Goal: Find specific fact: Find specific fact

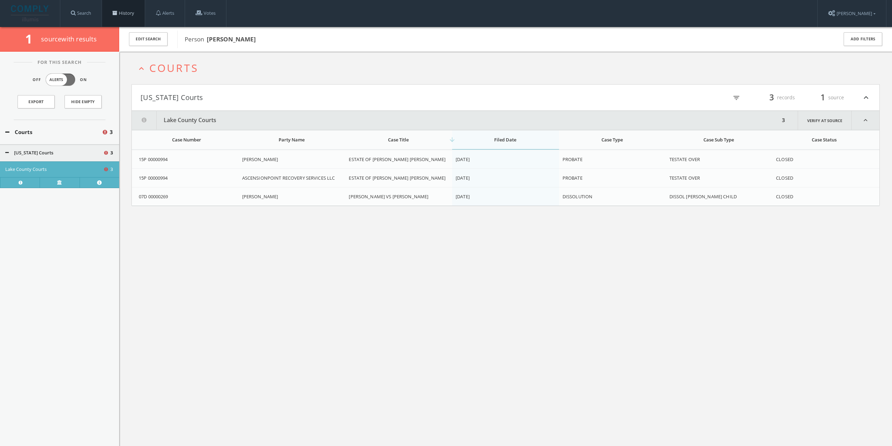
click at [118, 16] on link "History" at bounding box center [123, 13] width 43 height 27
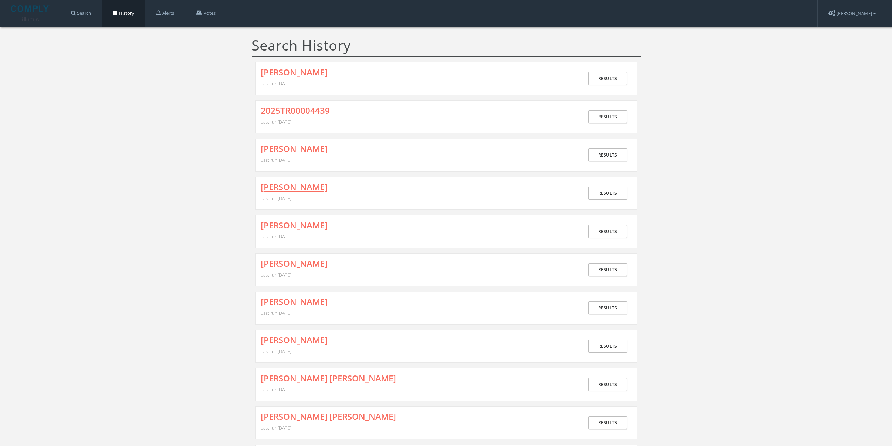
click at [304, 184] on link "[PERSON_NAME]" at bounding box center [294, 186] width 67 height 9
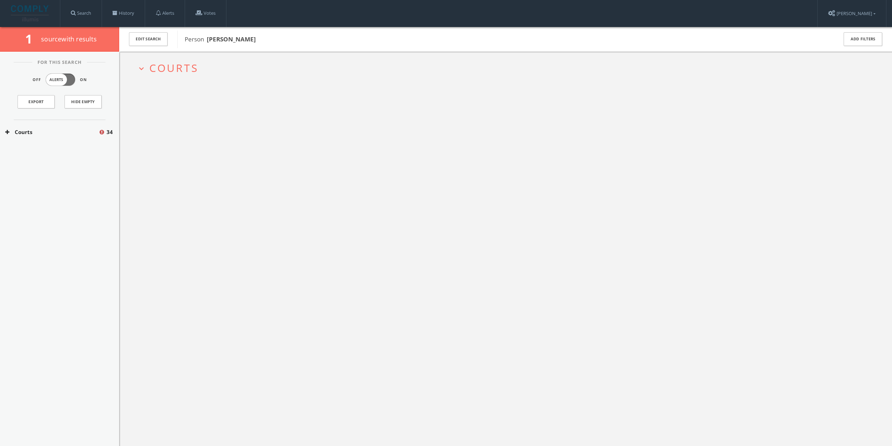
click at [185, 68] on span "Courts" at bounding box center [173, 68] width 49 height 14
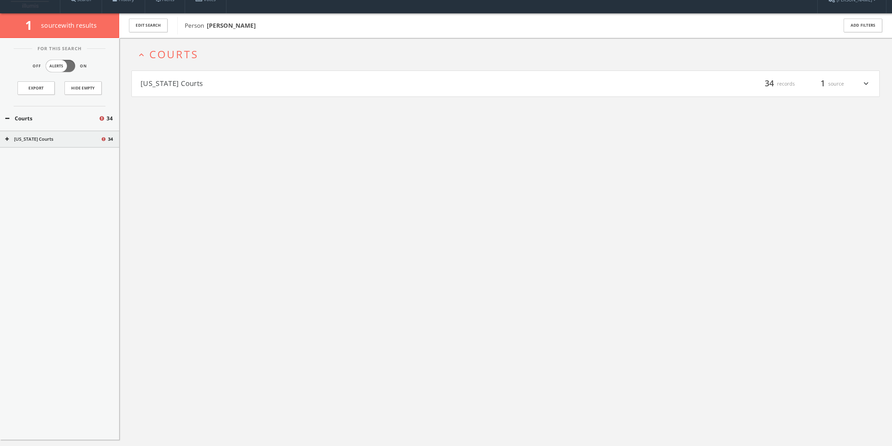
click at [205, 83] on button "[US_STATE] Courts" at bounding box center [323, 84] width 365 height 12
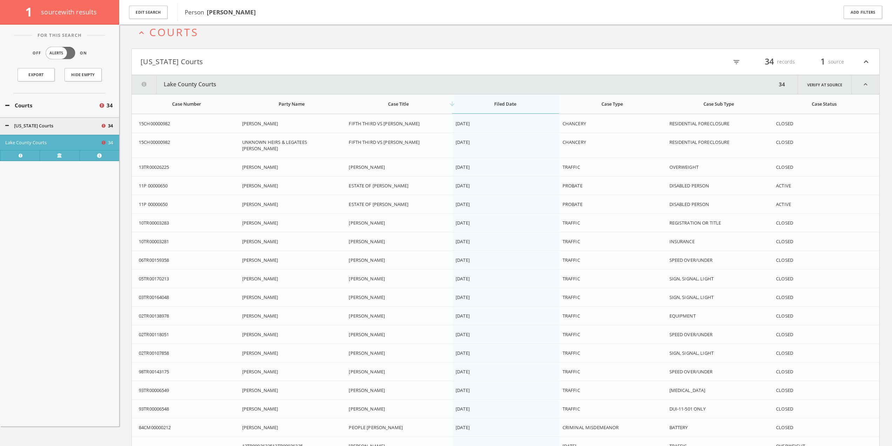
scroll to position [16, 0]
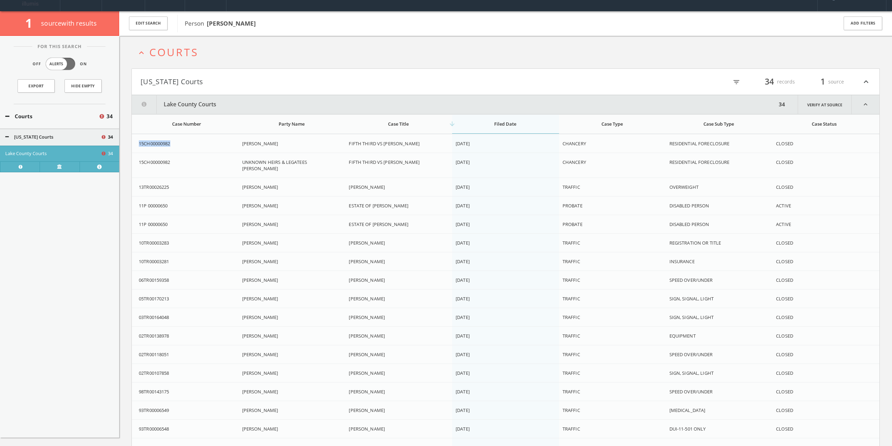
drag, startPoint x: 173, startPoint y: 143, endPoint x: 139, endPoint y: 143, distance: 34.0
click at [139, 143] on div "15CH00000982" at bounding box center [188, 143] width 98 height 6
copy span "15CH00000982"
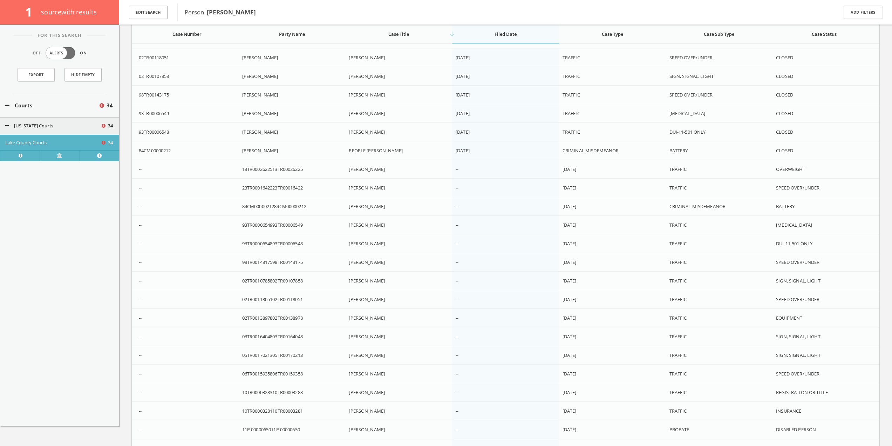
scroll to position [377, 0]
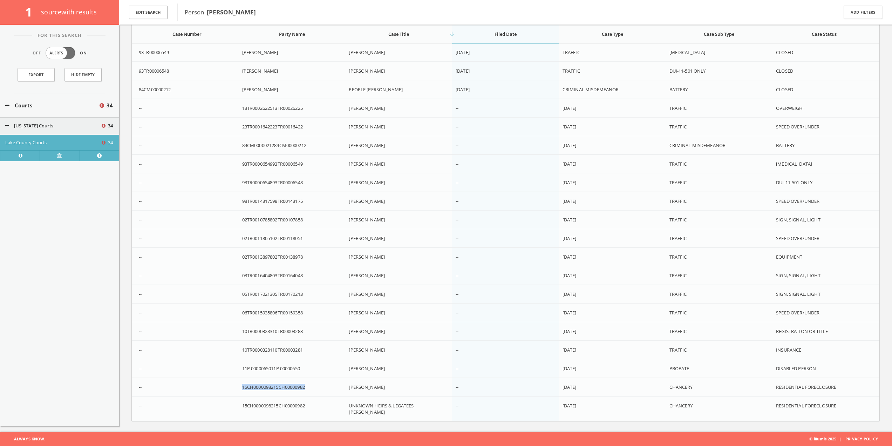
drag, startPoint x: 312, startPoint y: 389, endPoint x: 241, endPoint y: 388, distance: 71.2
click at [241, 388] on td "15CH0000098215CH00000982" at bounding box center [292, 387] width 107 height 19
copy span "15CH0000098215CH00000982"
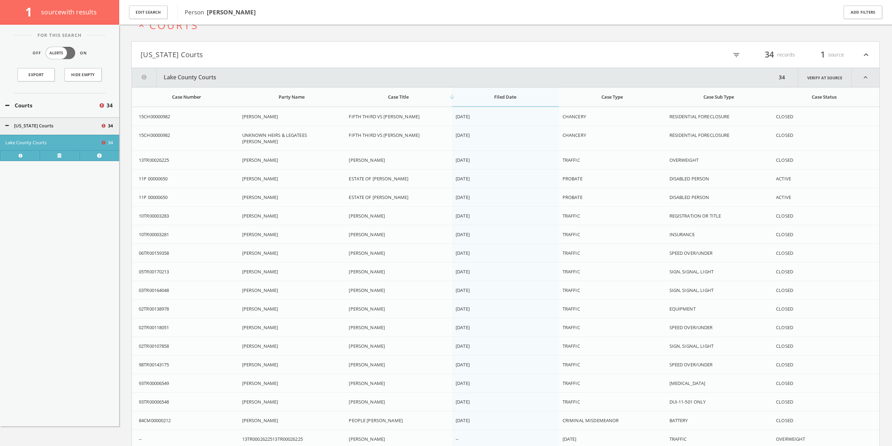
scroll to position [46, 0]
drag, startPoint x: 174, startPoint y: 117, endPoint x: 139, endPoint y: 115, distance: 34.8
click at [138, 115] on td "15CH00000982" at bounding box center [185, 117] width 107 height 19
copy span "15CH00000982"
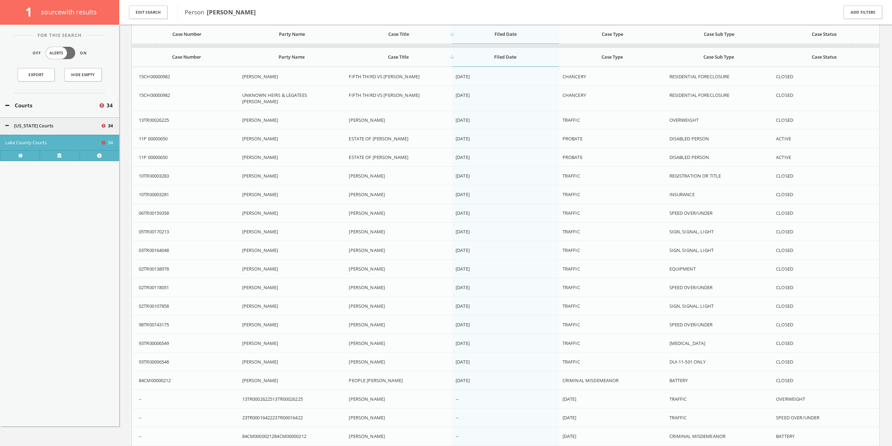
scroll to position [0, 0]
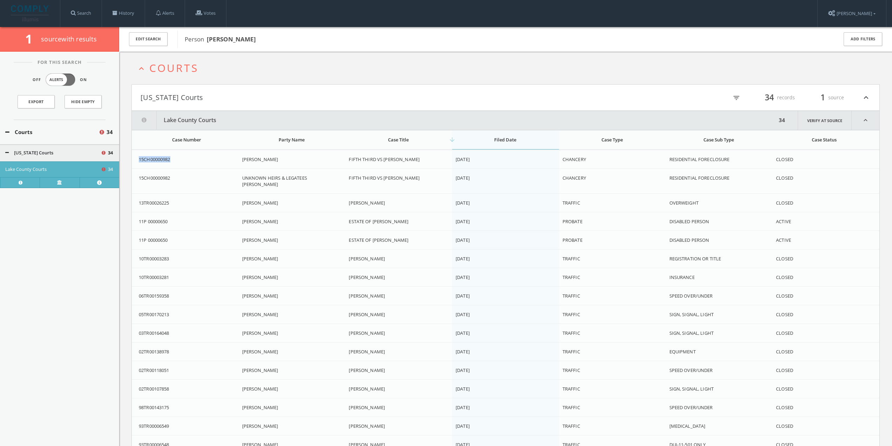
drag, startPoint x: 182, startPoint y: 160, endPoint x: 139, endPoint y: 155, distance: 43.4
click at [139, 155] on td "15CH00000982" at bounding box center [185, 159] width 107 height 19
copy span "15CH00000982"
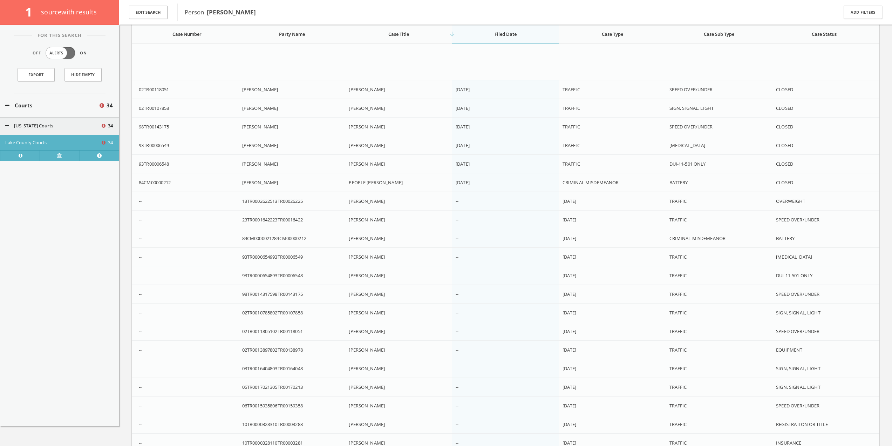
scroll to position [377, 0]
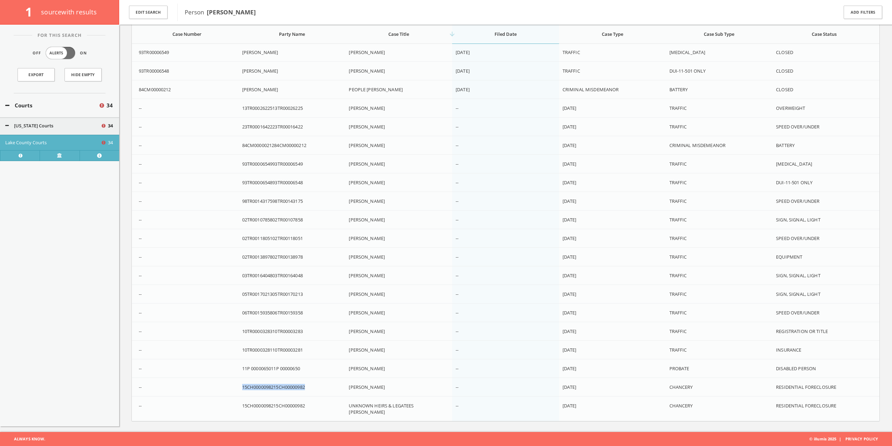
drag, startPoint x: 310, startPoint y: 386, endPoint x: 241, endPoint y: 388, distance: 68.7
click at [241, 388] on td "15CH0000098215CH00000982" at bounding box center [292, 387] width 107 height 19
copy span "15CH0000098215CH00000982"
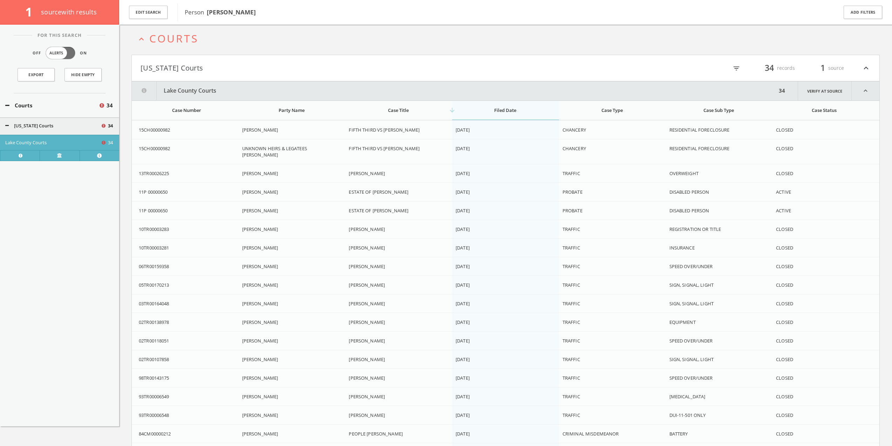
scroll to position [0, 0]
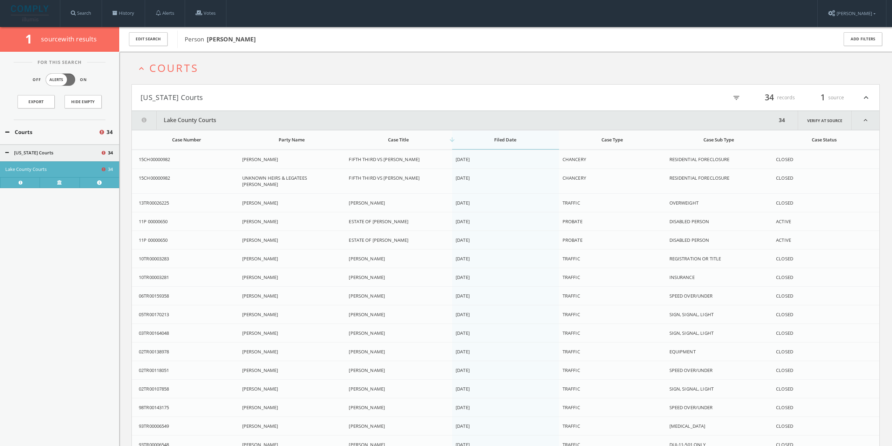
click at [336, 101] on button "[US_STATE] Courts" at bounding box center [323, 97] width 365 height 12
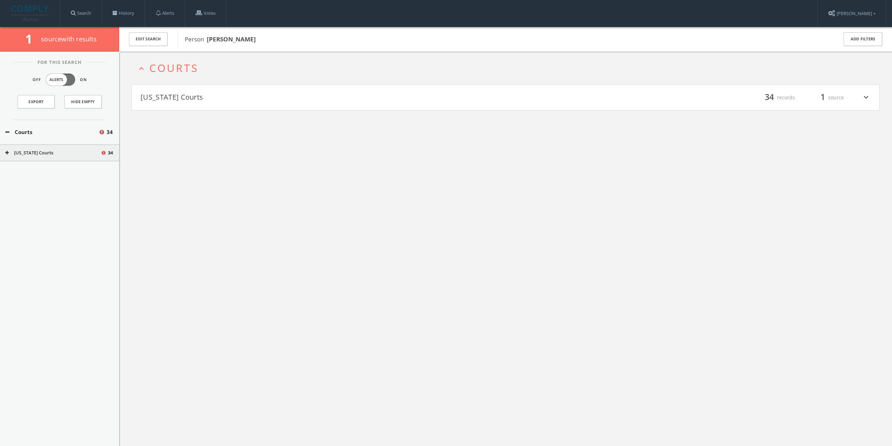
click at [335, 104] on h4 "[US_STATE] Courts filter_list 34 records 1 source expand_more" at bounding box center [506, 97] width 748 height 26
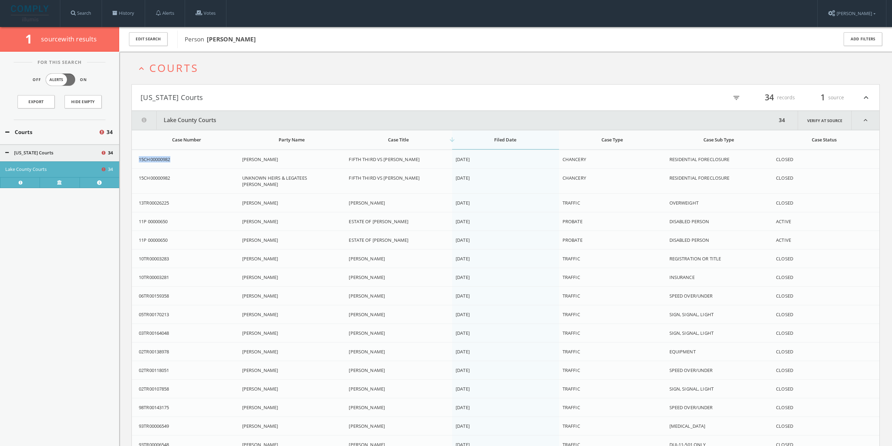
drag, startPoint x: 183, startPoint y: 161, endPoint x: 139, endPoint y: 158, distance: 44.6
click at [139, 158] on div "15CH00000982" at bounding box center [188, 159] width 98 height 6
copy span "15CH00000982"
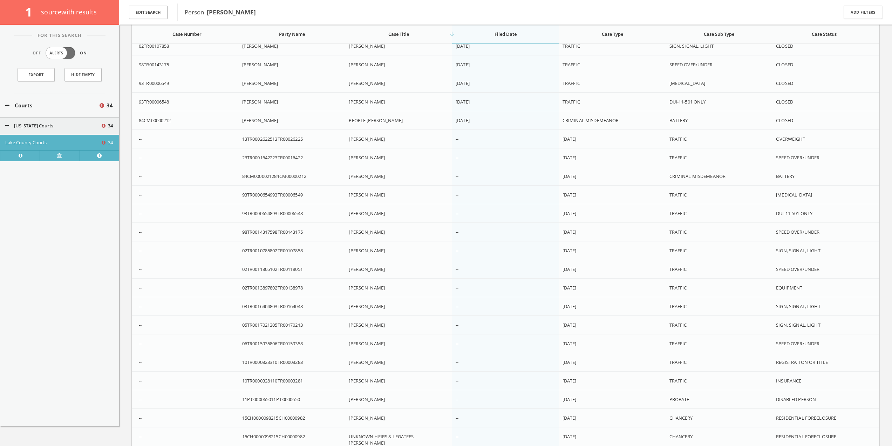
scroll to position [377, 0]
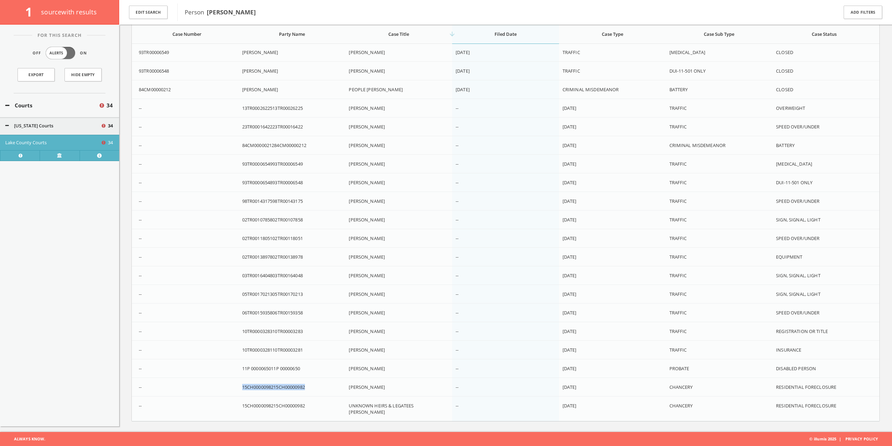
drag, startPoint x: 311, startPoint y: 388, endPoint x: 241, endPoint y: 388, distance: 70.1
click at [241, 388] on td "15CH0000098215CH00000982" at bounding box center [292, 387] width 107 height 19
copy span "15CH0000098215CH00000982"
